Goal: Information Seeking & Learning: Learn about a topic

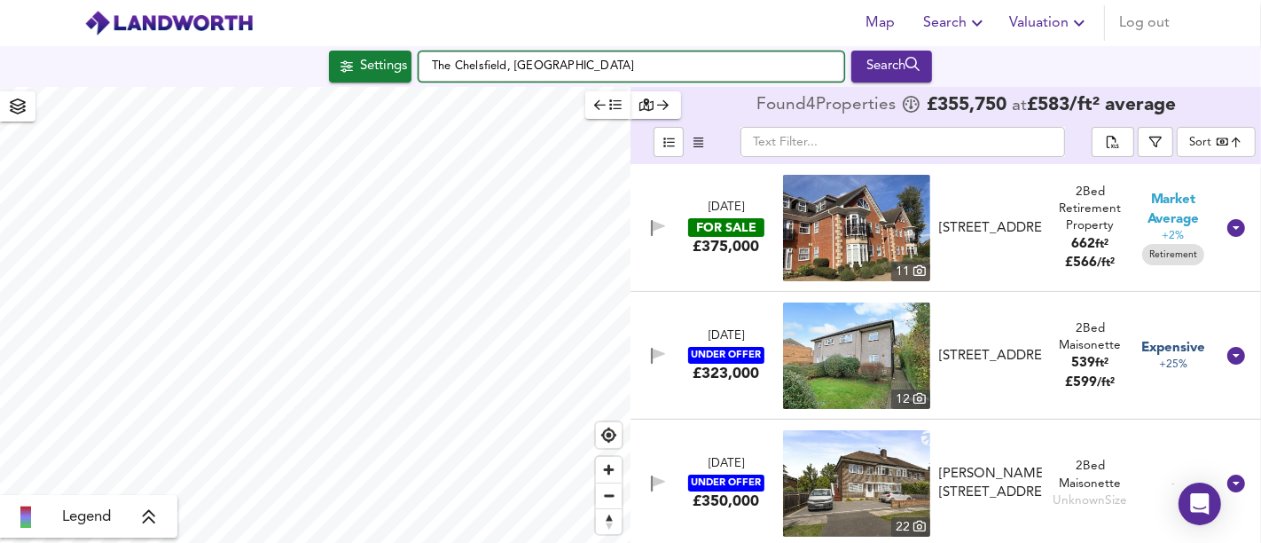
drag, startPoint x: 0, startPoint y: 0, endPoint x: 770, endPoint y: 63, distance: 772.2
click at [770, 63] on input "The Chelsfield, [GEOGRAPHIC_DATA]" at bounding box center [632, 66] width 426 height 30
drag, startPoint x: 770, startPoint y: 63, endPoint x: 442, endPoint y: 44, distance: 327.7
click at [442, 44] on div "Map Search Valuation Log out Settings [GEOGRAPHIC_DATA] Search Legend Found 4 P…" at bounding box center [630, 271] width 1261 height 543
paste input "[STREET_ADDRESS]"
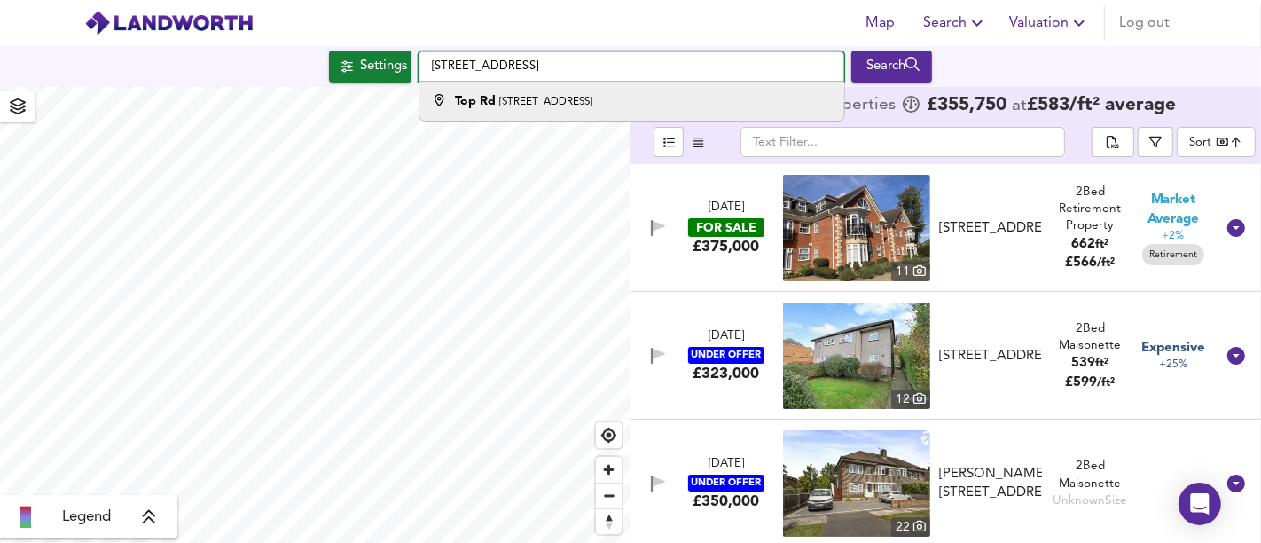
type input "[STREET_ADDRESS]"
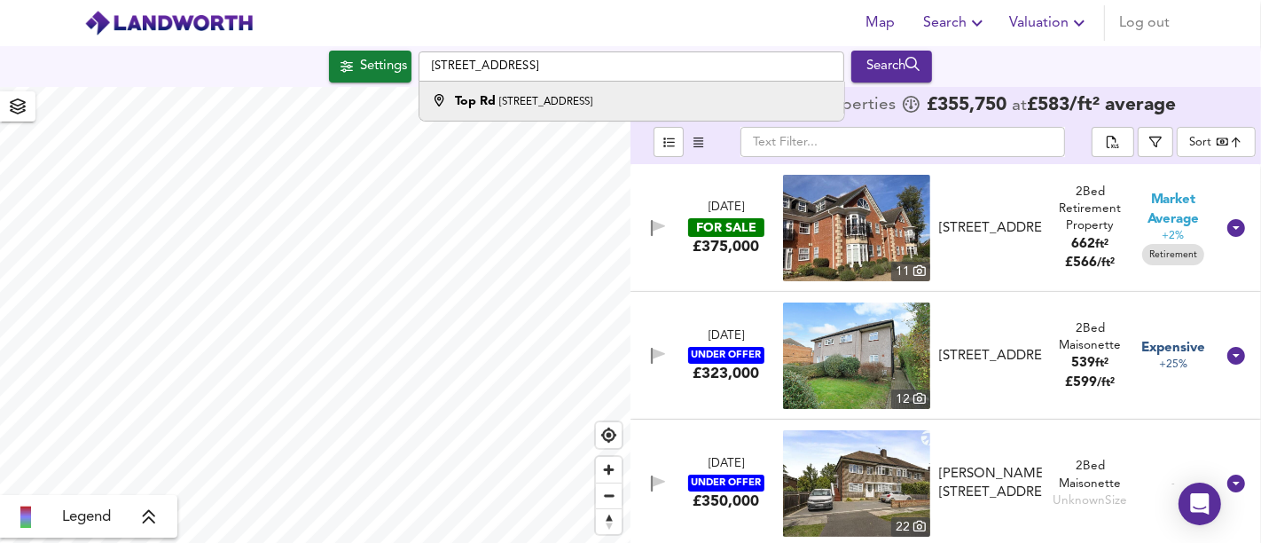
click at [592, 105] on small "[STREET_ADDRESS]" at bounding box center [545, 102] width 93 height 11
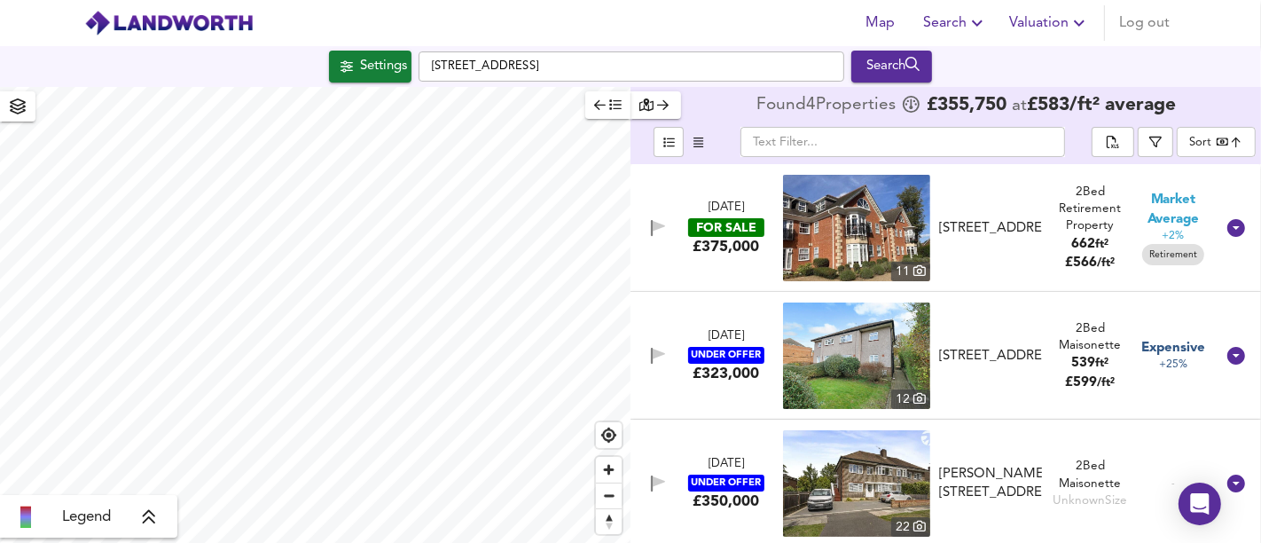
click at [387, 70] on div "Settings" at bounding box center [383, 66] width 47 height 23
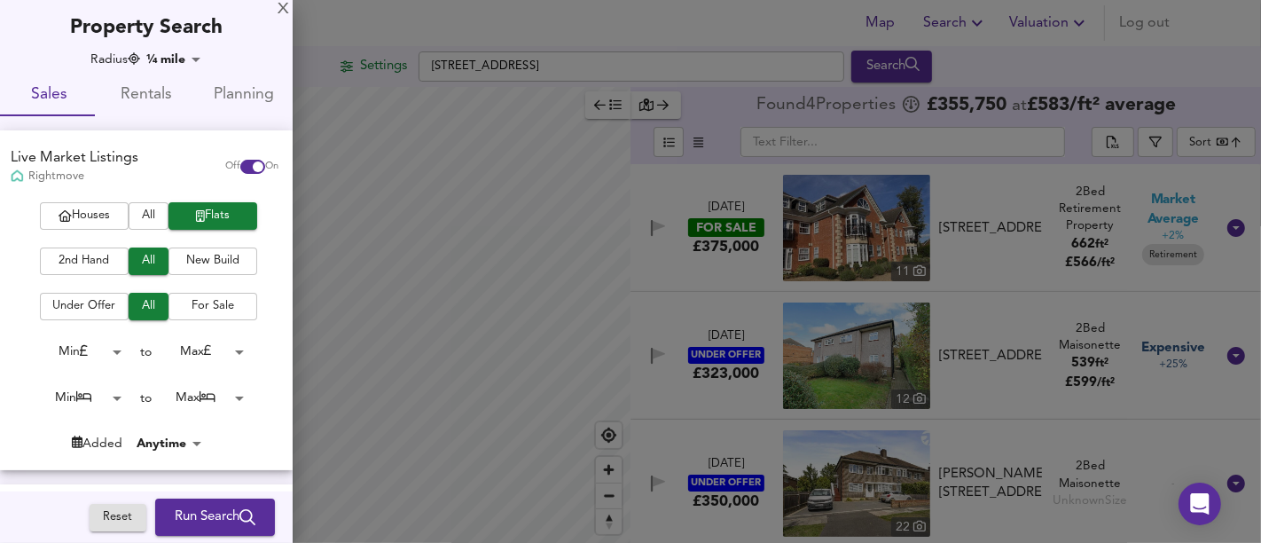
click at [81, 200] on div "Live Market Listings Rightmove Off On" at bounding box center [146, 166] width 293 height 72
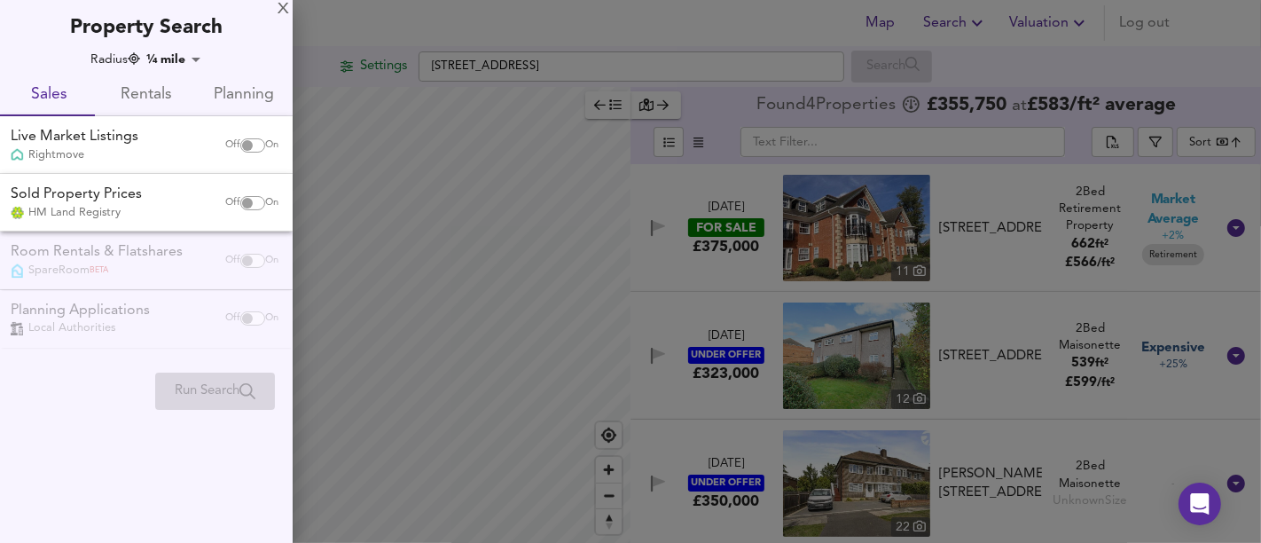
click at [238, 146] on input "checkbox" at bounding box center [247, 145] width 43 height 14
checkbox input "true"
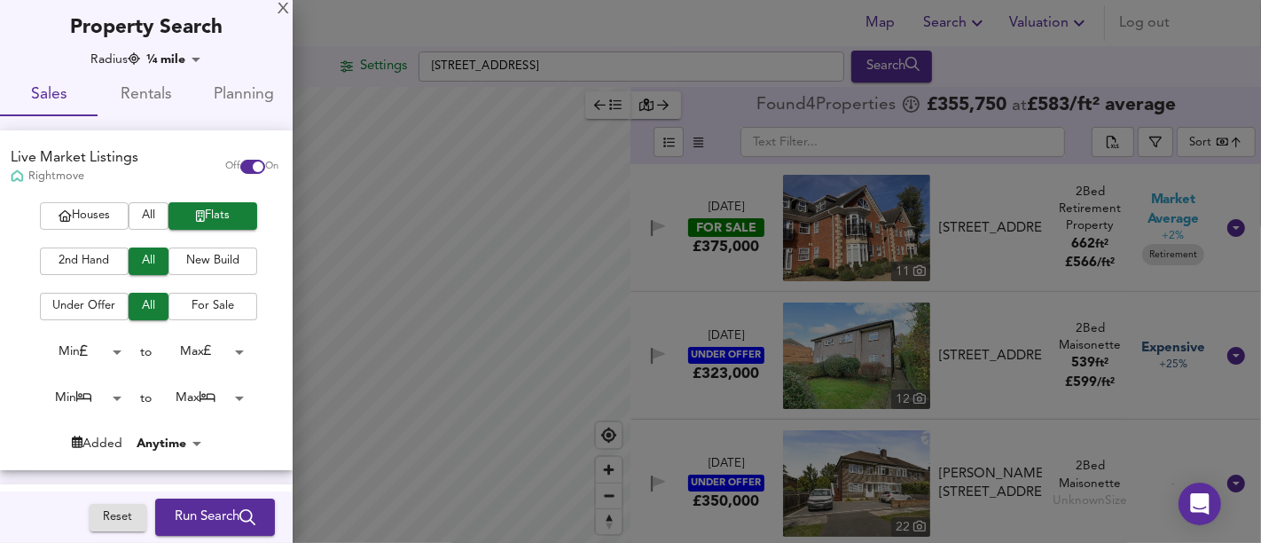
click at [66, 217] on span "Houses" at bounding box center [84, 216] width 71 height 20
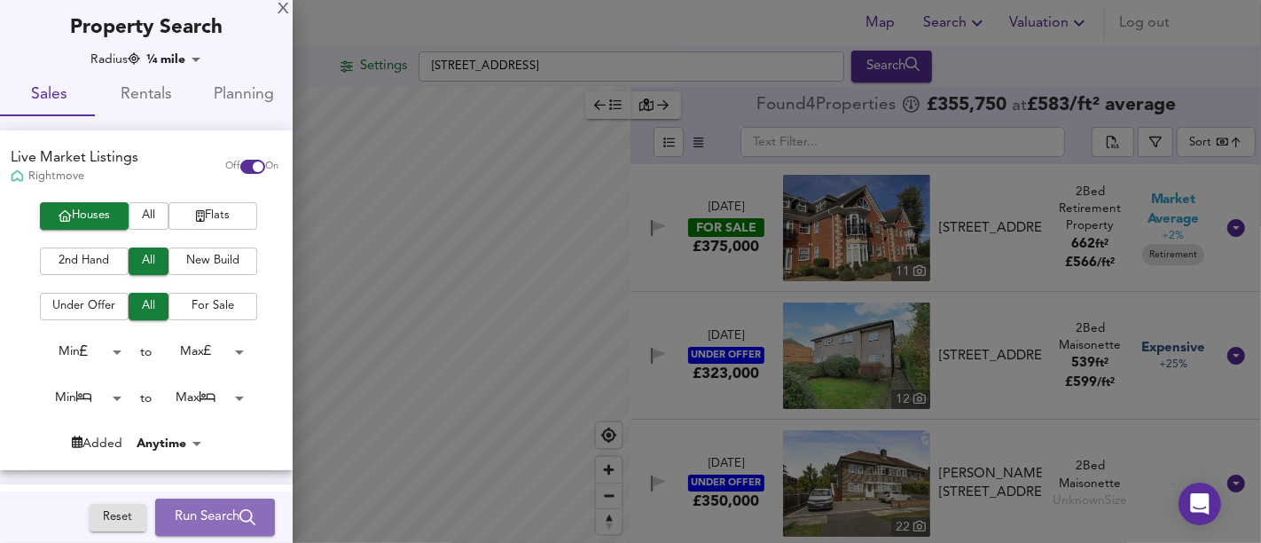
click at [190, 516] on span "Run Search" at bounding box center [215, 516] width 81 height 23
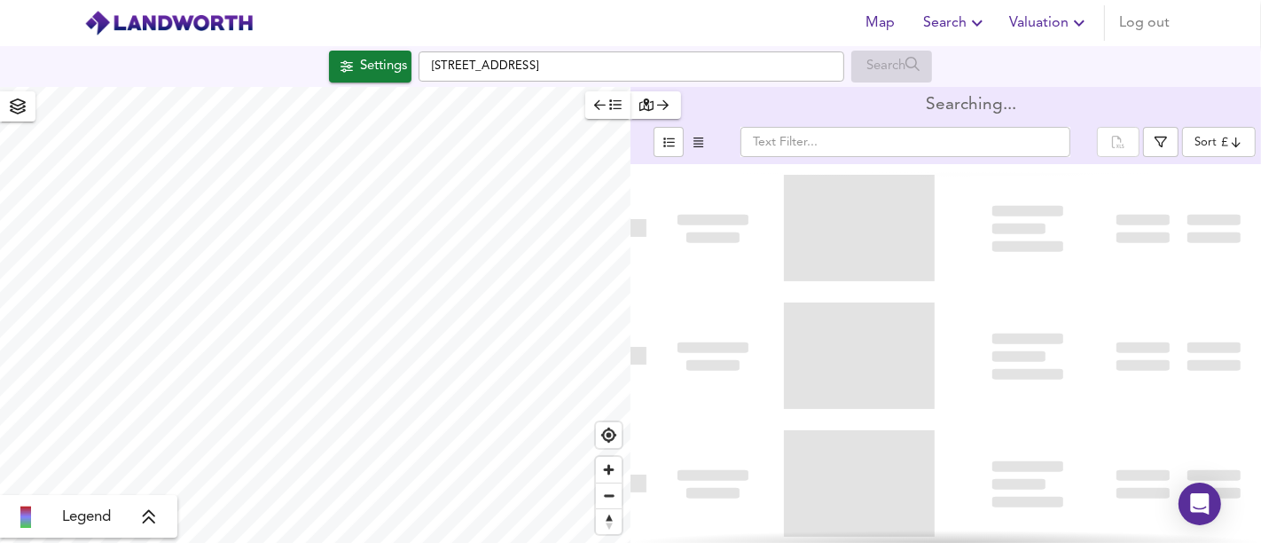
type input "bestdeal"
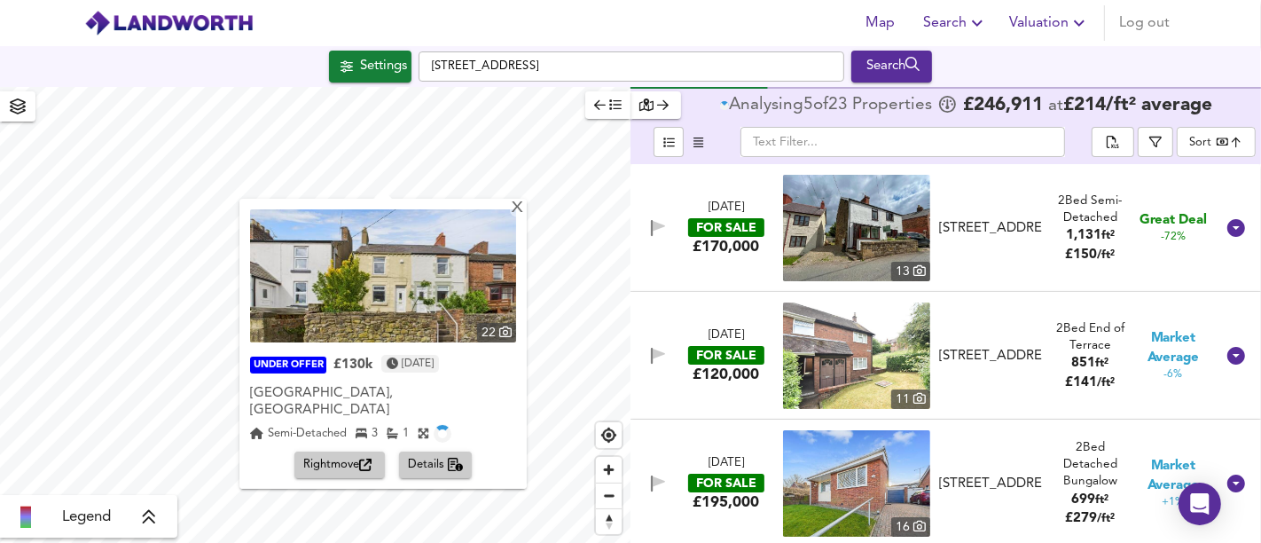
click at [506, 219] on div "22 UNDER OFFER £130k [DATE] [GEOGRAPHIC_DATA] 3 1 Rightmove Details" at bounding box center [382, 344] width 287 height 290
click at [510, 208] on div "X" at bounding box center [517, 208] width 15 height 17
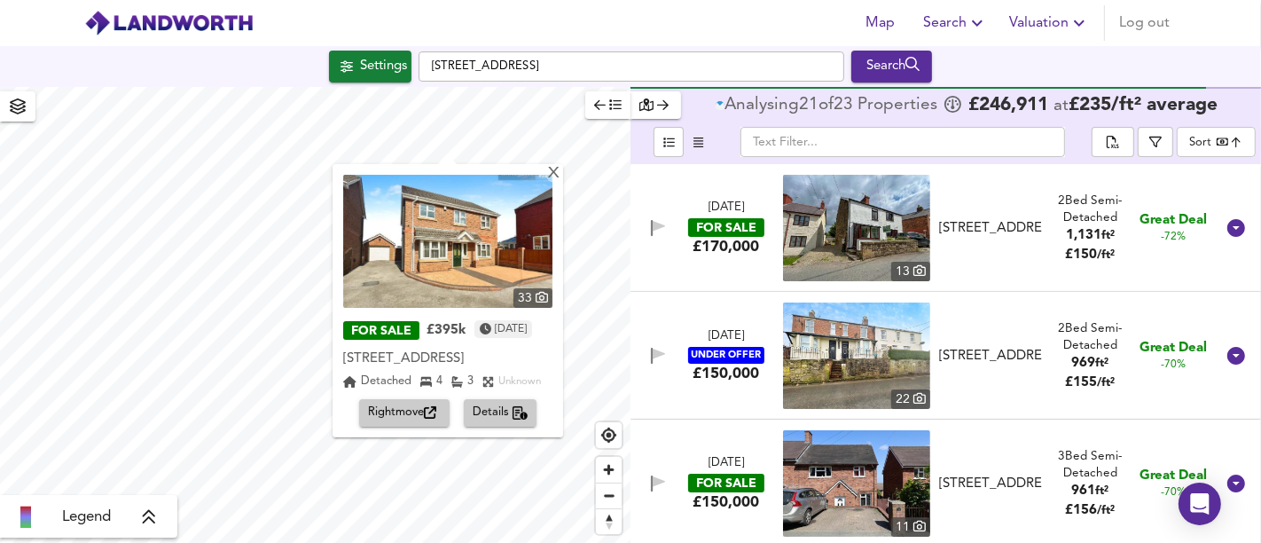
click at [428, 414] on icon "button" at bounding box center [430, 413] width 12 height 12
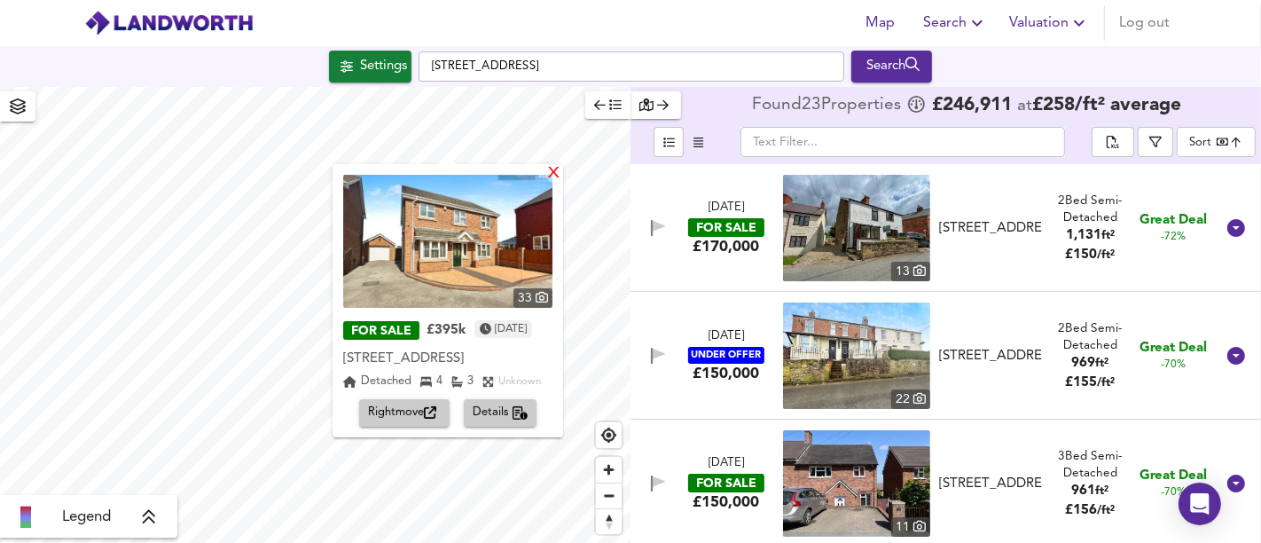
click at [561, 167] on div "X" at bounding box center [553, 174] width 15 height 17
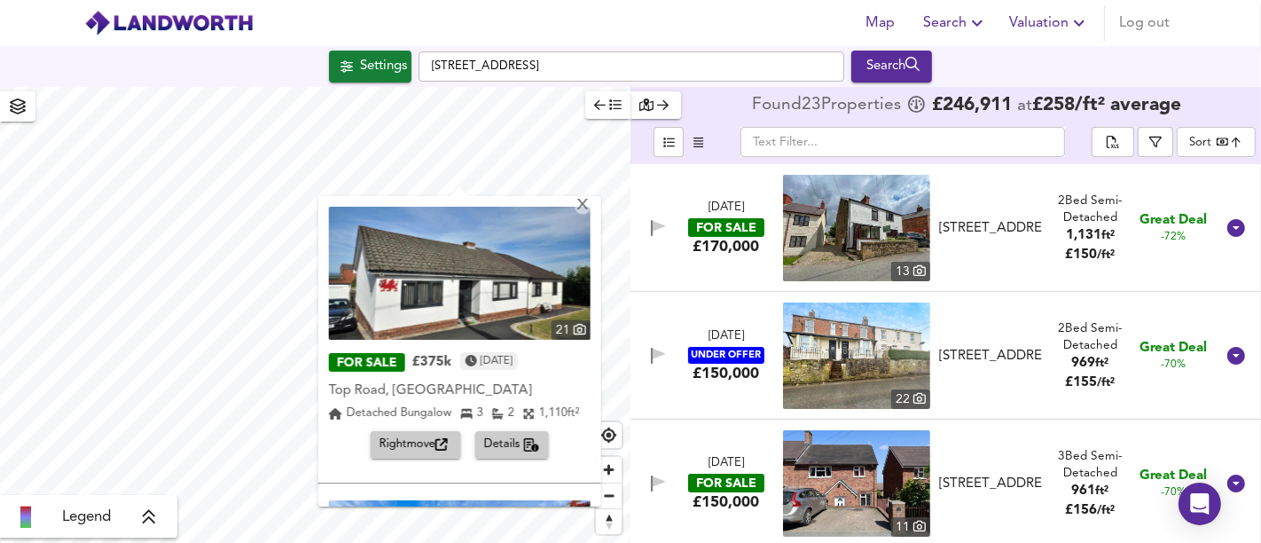
click at [426, 442] on span "Rightmove" at bounding box center [415, 444] width 73 height 20
click at [584, 205] on div "X" at bounding box center [582, 206] width 15 height 17
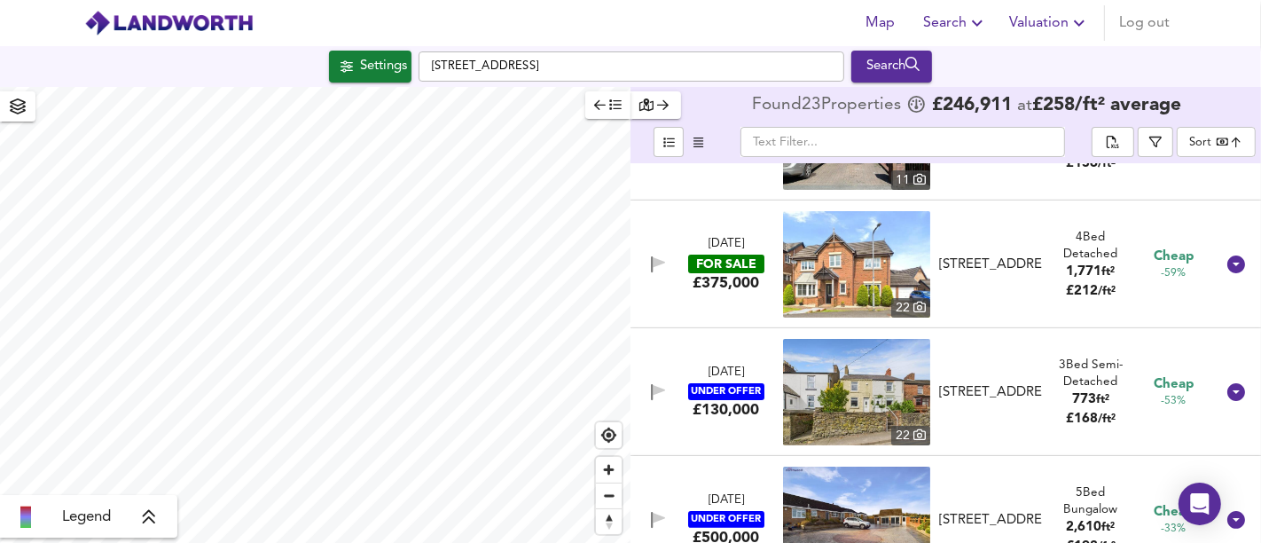
scroll to position [295, 0]
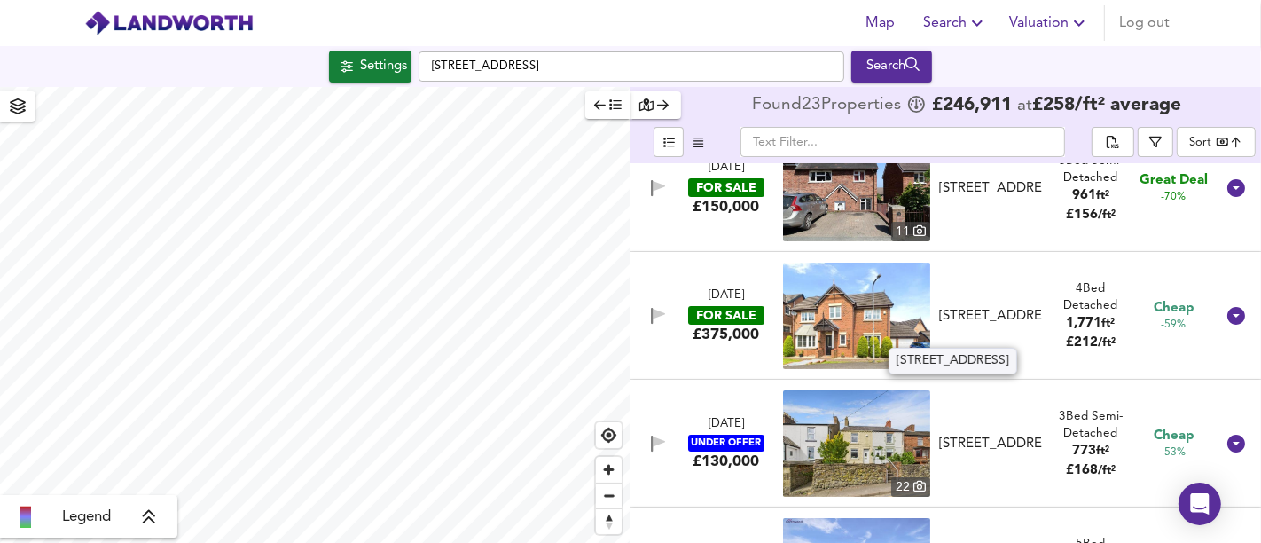
click at [1029, 320] on div "[STREET_ADDRESS]" at bounding box center [990, 316] width 103 height 19
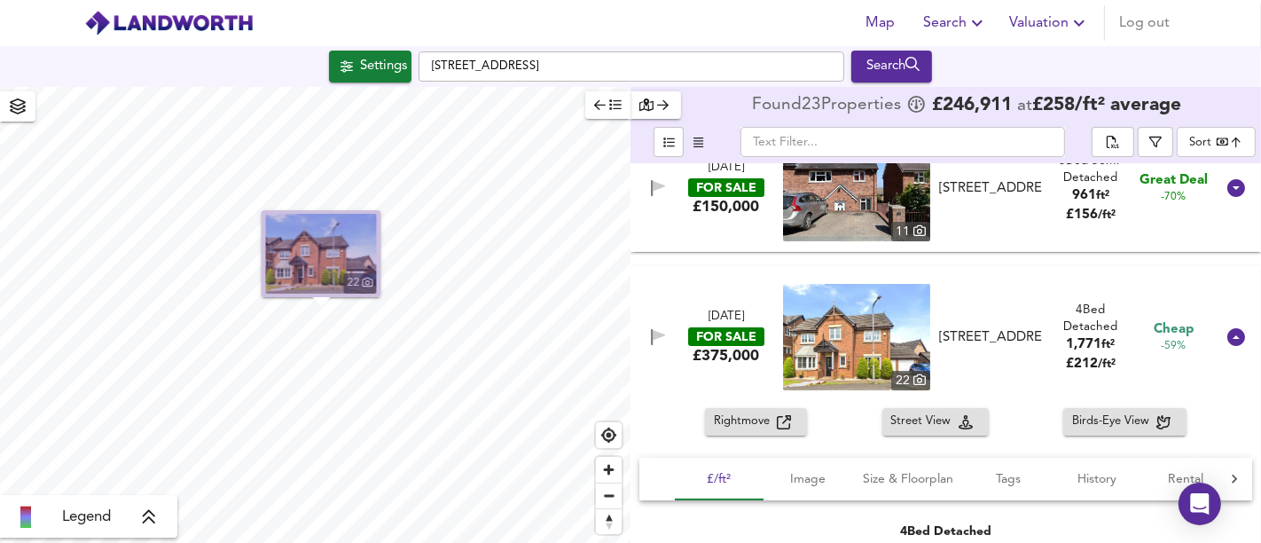
click at [326, 254] on img "button" at bounding box center [321, 254] width 111 height 80
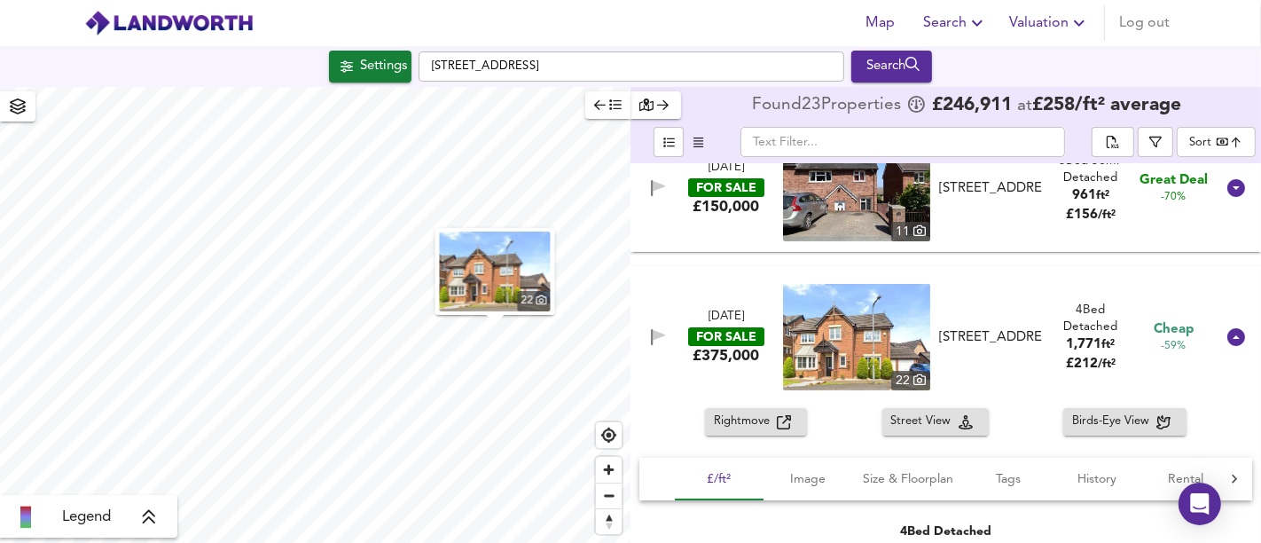
click at [699, 374] on div "[DATE] FOR SALE £375,000 [STREET_ADDRESS] 4 Bed Detached 1,771 ft² £ 212 / ft² …" at bounding box center [924, 337] width 581 height 106
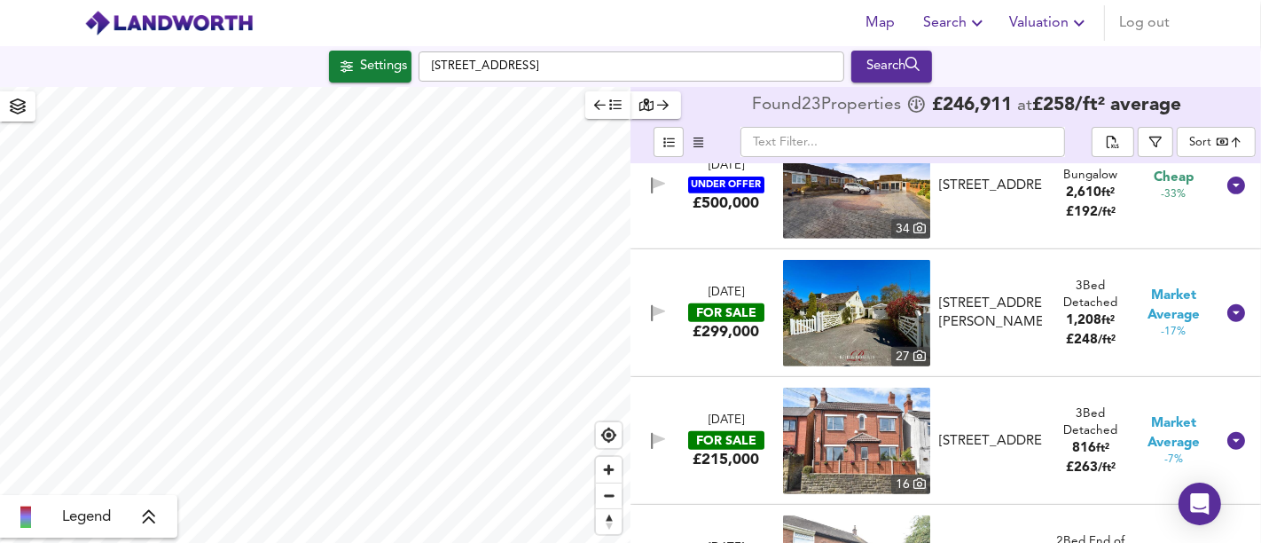
scroll to position [689, 0]
